Goal: Task Accomplishment & Management: Manage account settings

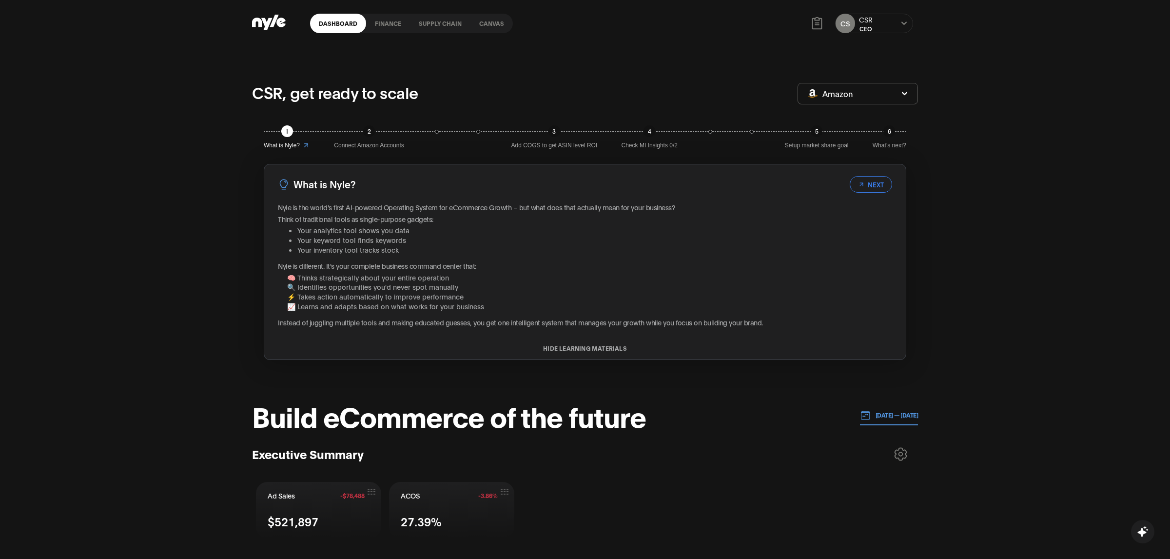
click at [906, 24] on icon at bounding box center [904, 23] width 6 height 6
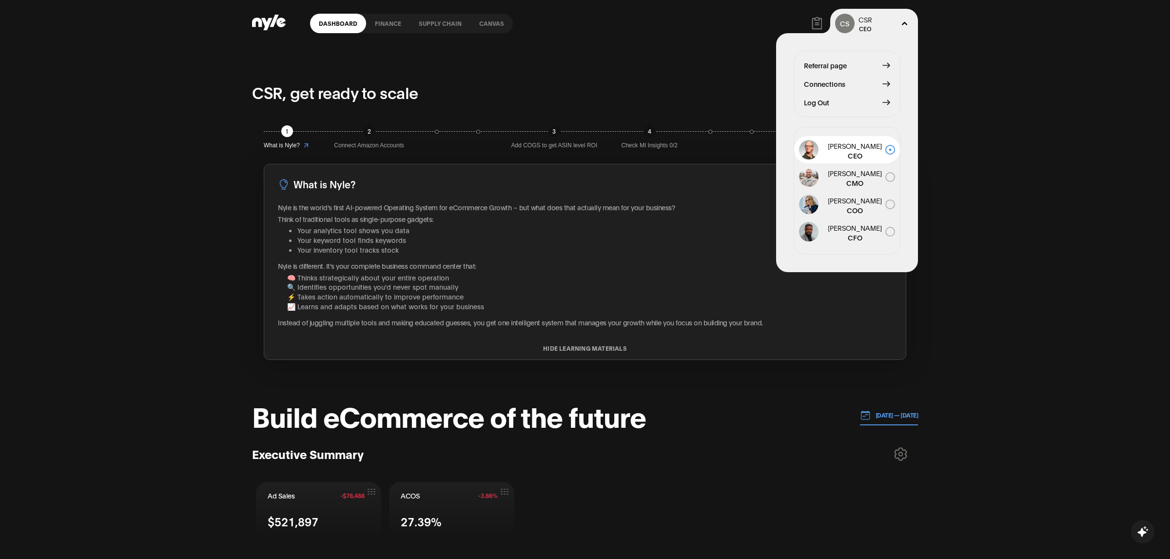
click at [832, 82] on span "Connections" at bounding box center [824, 83] width 41 height 11
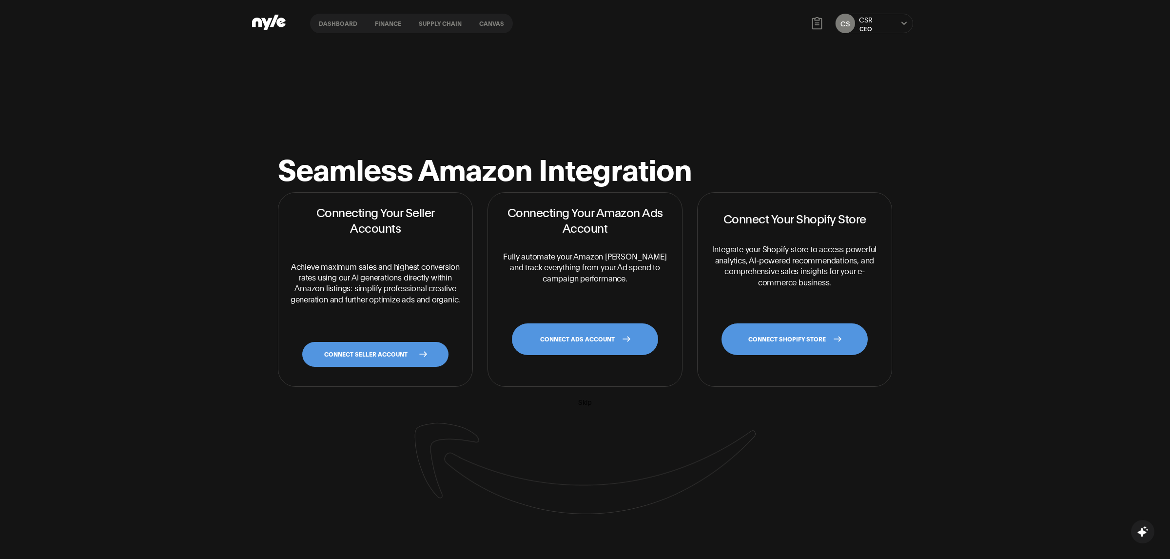
click at [391, 357] on link "CONNECT SELLER ACCOUNT" at bounding box center [375, 354] width 146 height 25
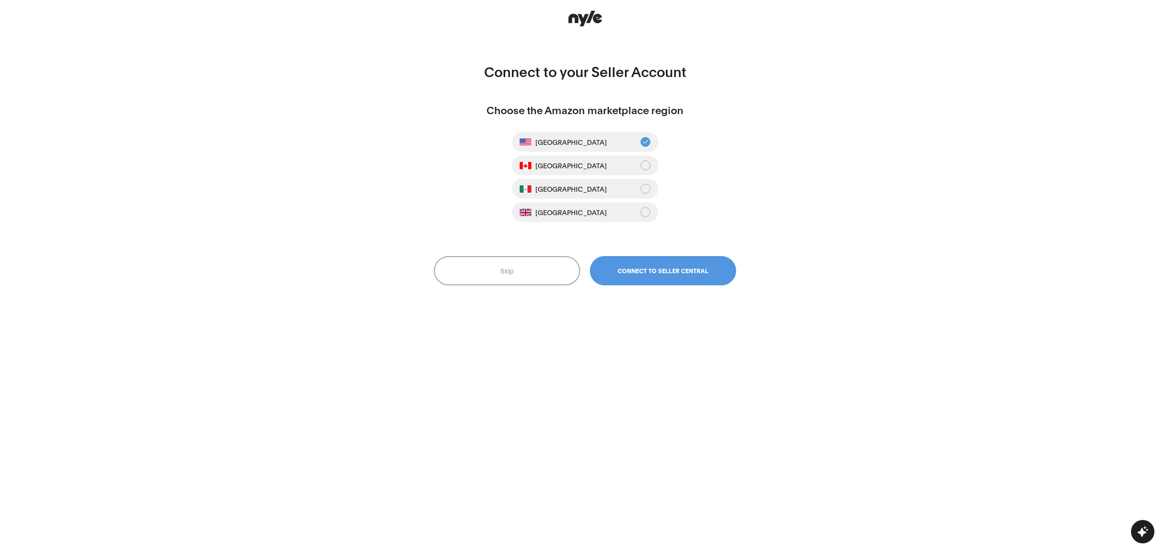
click at [643, 270] on span "Connect to Seller Central" at bounding box center [662, 270] width 91 height 7
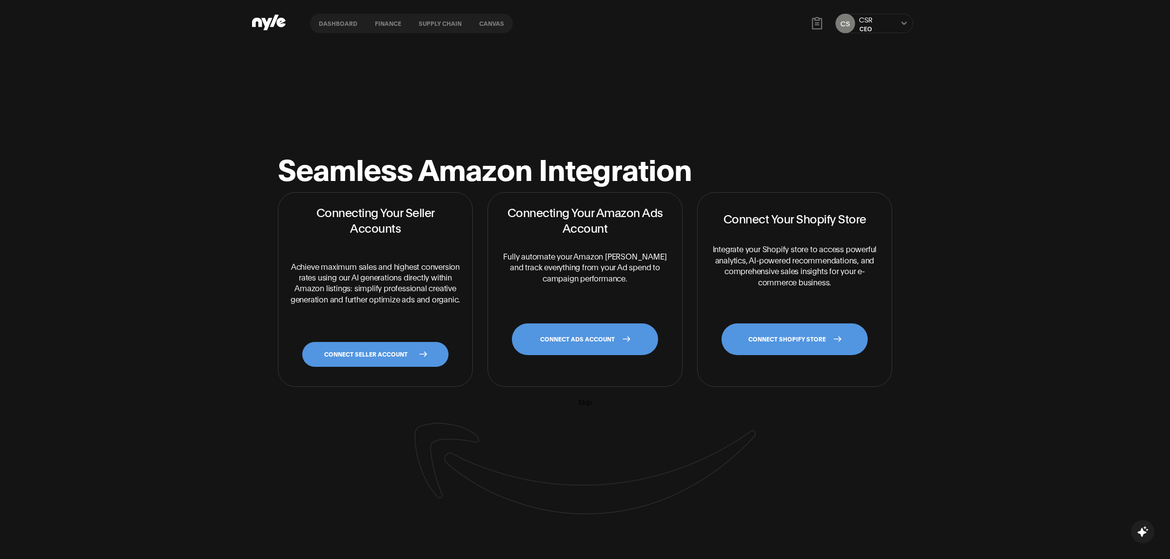
click at [336, 20] on link "Dashboard" at bounding box center [338, 23] width 56 height 19
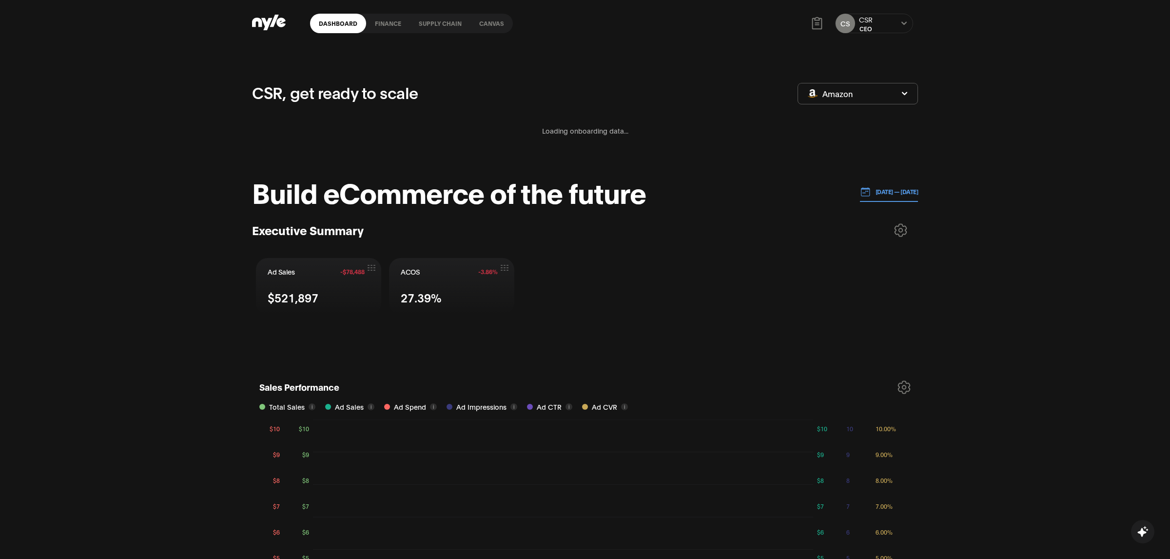
click at [817, 26] on icon at bounding box center [816, 23] width 15 height 15
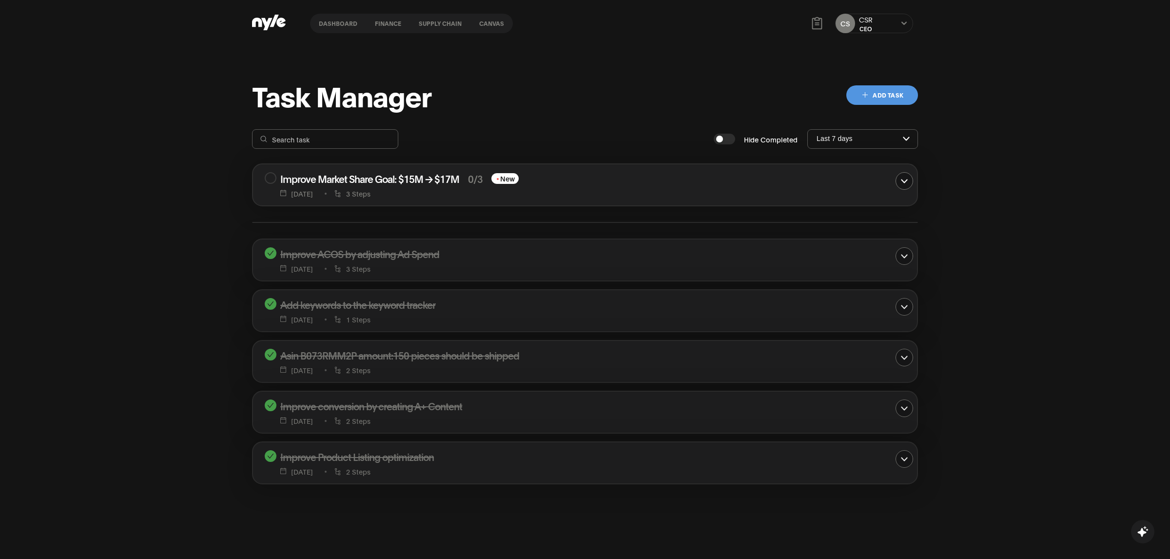
click at [324, 20] on link "Dashboard" at bounding box center [338, 23] width 56 height 19
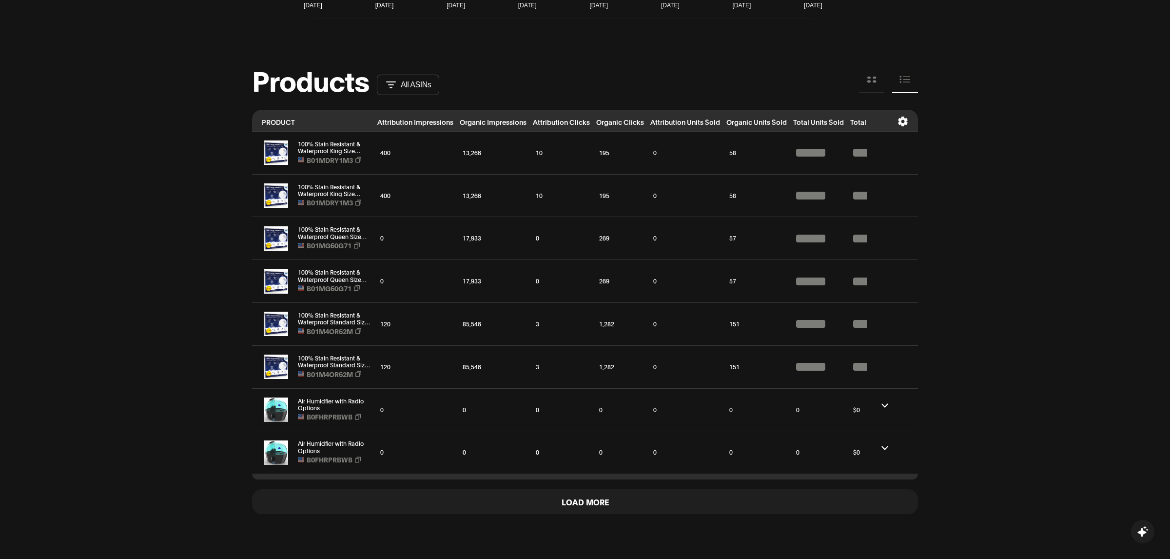
scroll to position [918, 0]
